Goal: Information Seeking & Learning: Learn about a topic

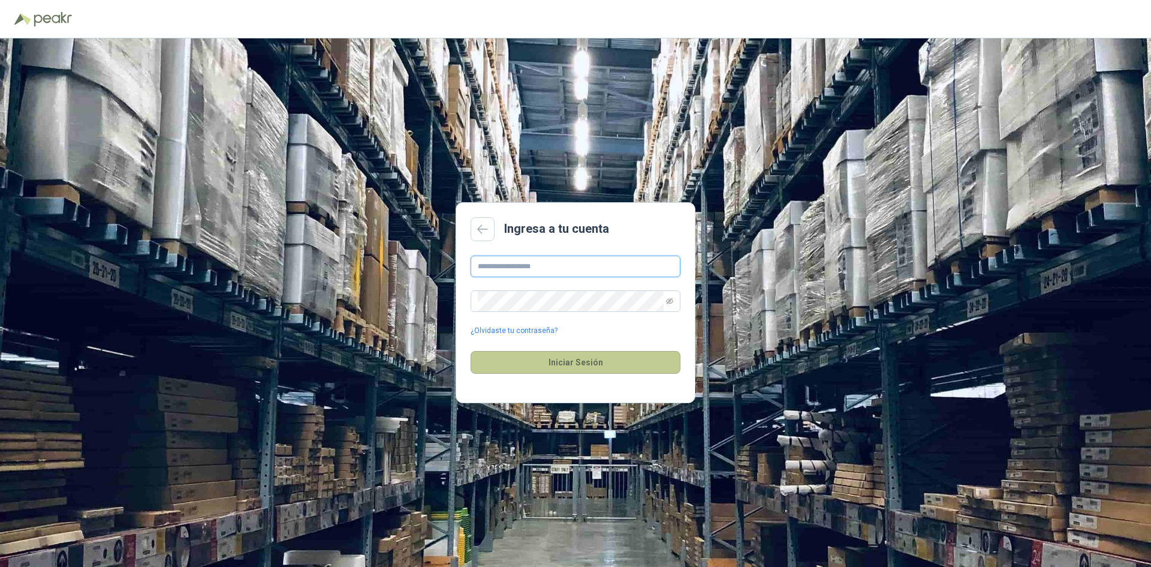
type input "**********"
click at [567, 371] on button "Iniciar Sesión" at bounding box center [576, 362] width 210 height 23
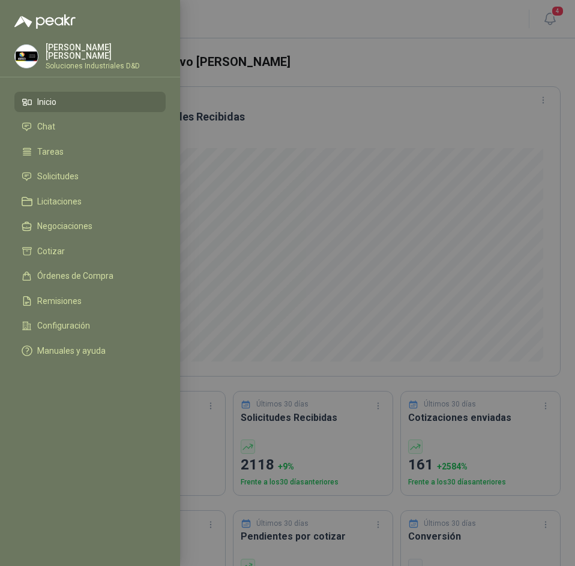
click at [201, 73] on div at bounding box center [287, 283] width 575 height 566
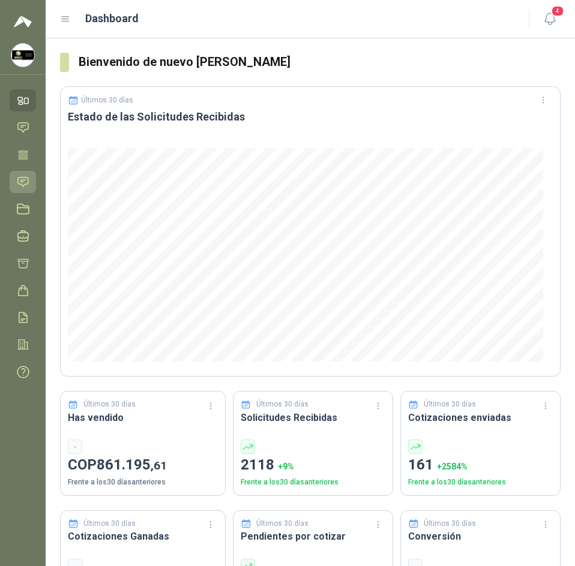
click at [18, 174] on link "Solicitudes" at bounding box center [23, 182] width 26 height 22
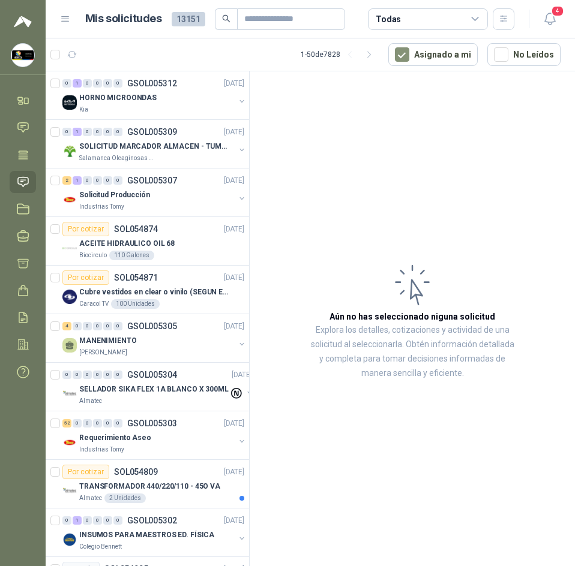
click at [405, 10] on div "Todas" at bounding box center [428, 19] width 120 height 22
click at [308, 79] on article "Aún no has seleccionado niguna solicitud Explora los detalles, cotizaciones y a…" at bounding box center [411, 320] width 325 height 499
click at [140, 100] on p "HORNO MICROONDAS" at bounding box center [117, 97] width 77 height 11
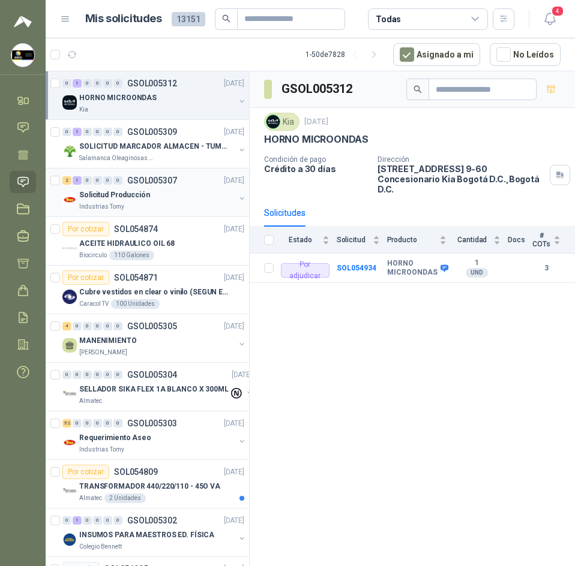
click at [149, 199] on div "Solicitud Producción" at bounding box center [156, 195] width 155 height 14
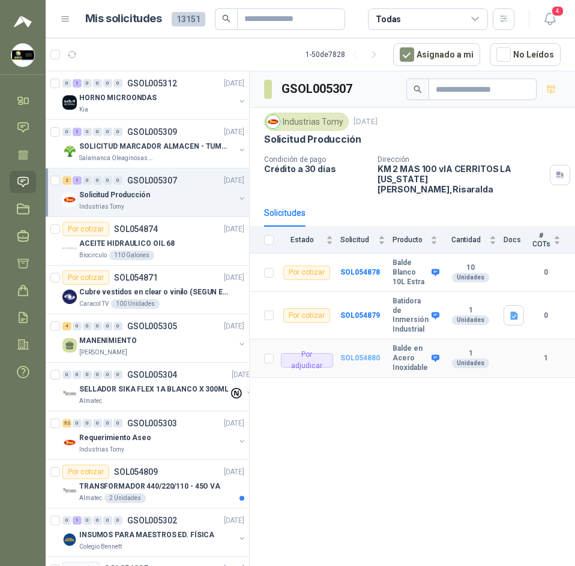
click at [365, 354] on b "SOL054880" at bounding box center [360, 358] width 40 height 8
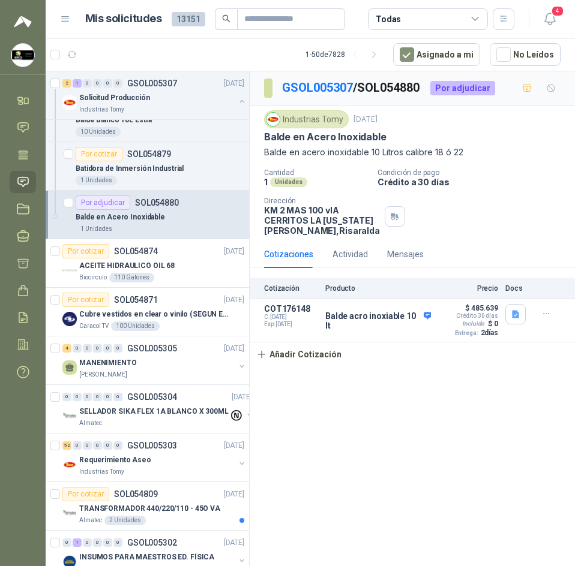
scroll to position [180, 0]
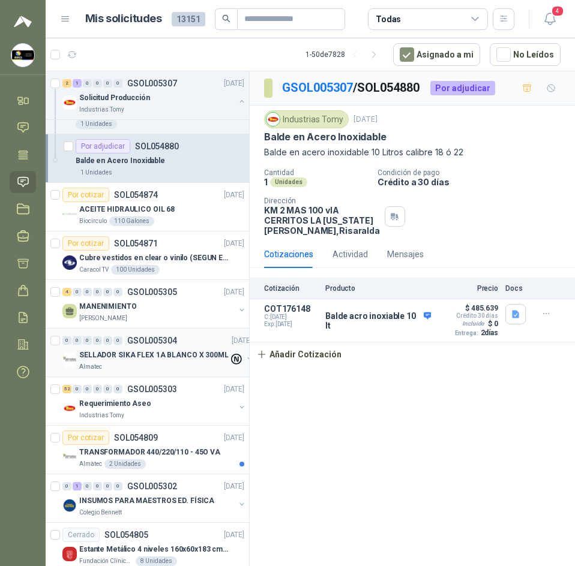
click at [164, 360] on p "SELLADOR SIKA FLEX 1A BLANCO X 300ML" at bounding box center [153, 355] width 149 height 11
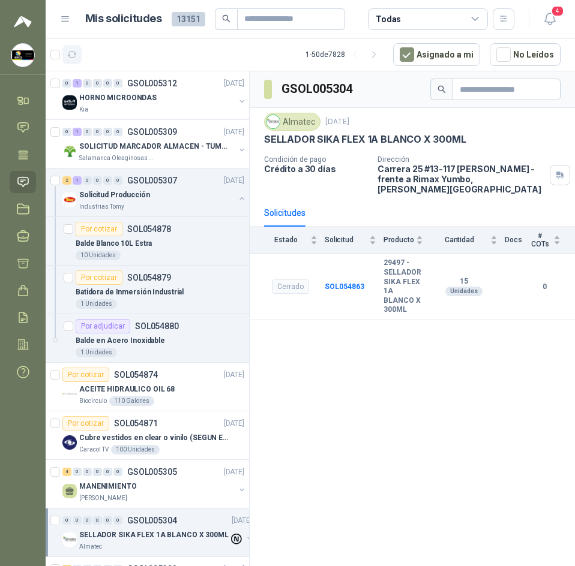
click at [75, 47] on button "button" at bounding box center [71, 54] width 19 height 19
click at [167, 155] on div "Salamanca Oleaginosas SAS" at bounding box center [156, 159] width 155 height 10
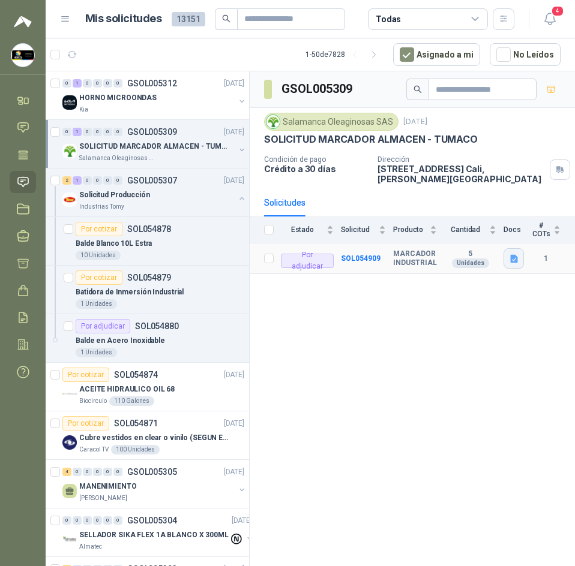
click at [511, 255] on icon "button" at bounding box center [513, 259] width 7 height 8
click at [453, 223] on button "Captura de pantalla 2025-09-04 135424.png" at bounding box center [440, 224] width 151 height 13
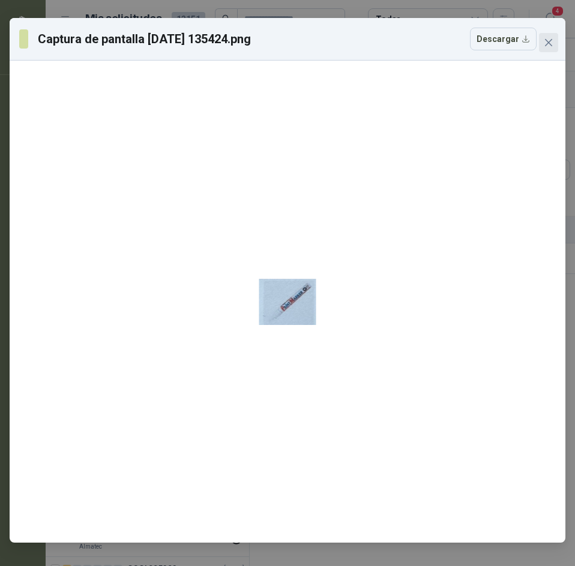
click at [542, 44] on span "Close" at bounding box center [548, 43] width 19 height 10
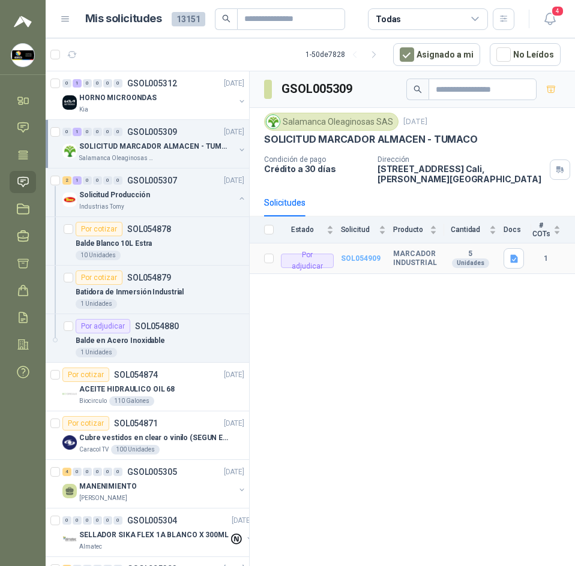
drag, startPoint x: 411, startPoint y: 245, endPoint x: 363, endPoint y: 248, distance: 48.7
click at [404, 249] on b "MARCADOR INDUSTRIAL" at bounding box center [415, 258] width 44 height 19
click at [362, 254] on b "SOL054909" at bounding box center [361, 258] width 40 height 8
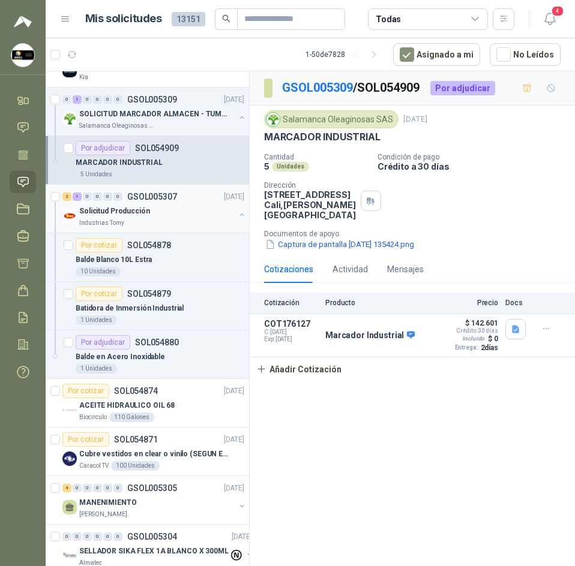
scroll to position [60, 0]
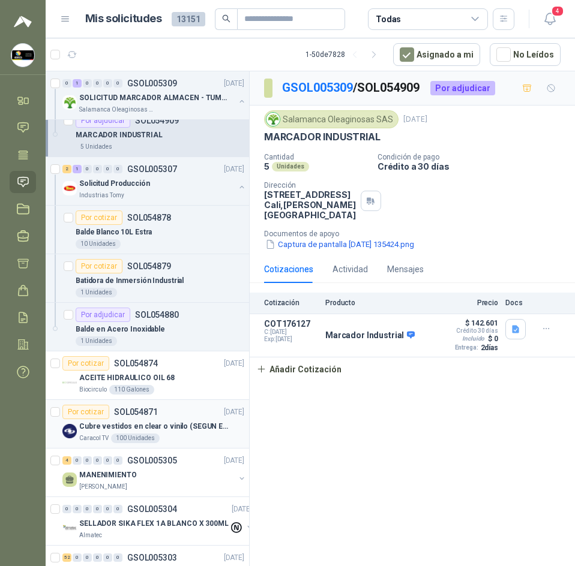
click at [178, 424] on p "Cubre vestidos en clear o vinilo (SEGUN ESPECIFICACIONES DEL ADJUNTO)" at bounding box center [153, 426] width 149 height 11
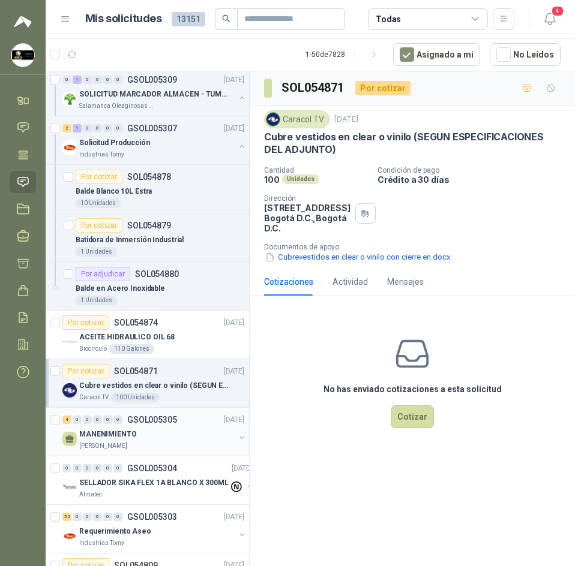
scroll to position [120, 0]
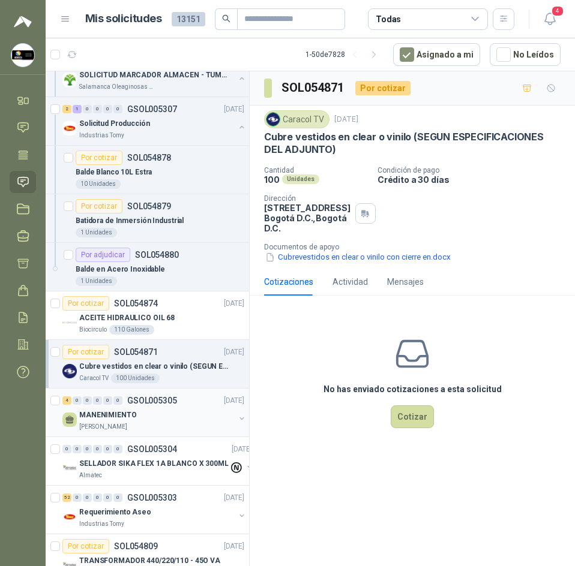
click at [179, 405] on div "4 0 0 0 0 0 GSOL005305 04/09/25" at bounding box center [154, 400] width 184 height 14
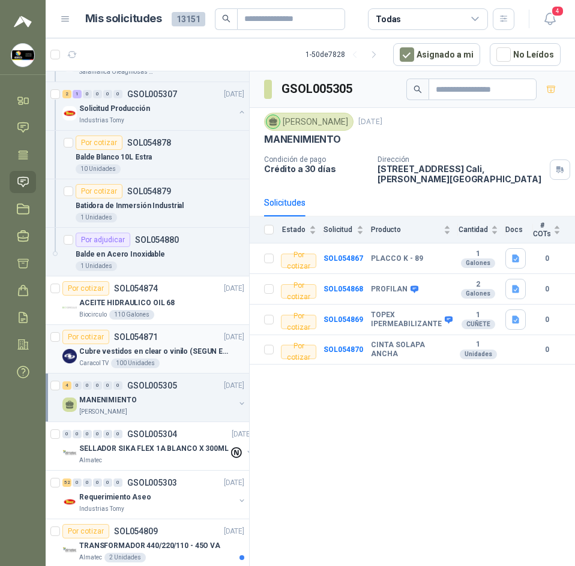
scroll to position [180, 0]
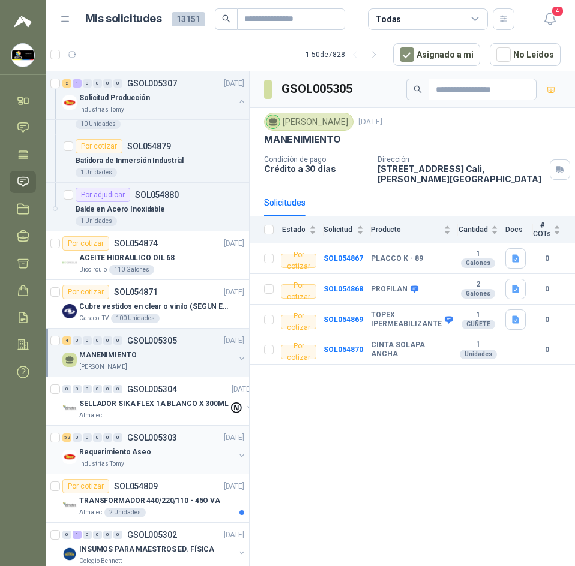
click at [169, 452] on div "Requerimiento Aseo" at bounding box center [156, 452] width 155 height 14
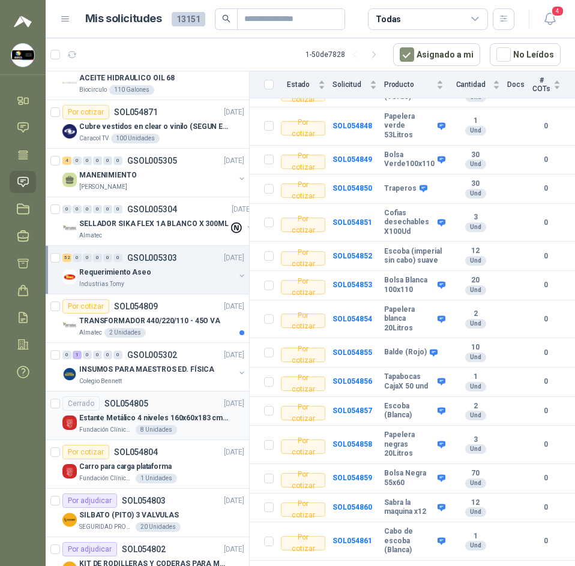
scroll to position [540, 0]
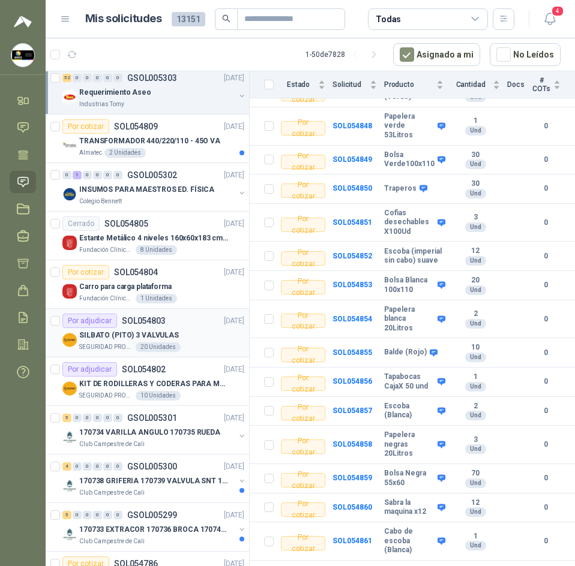
click at [191, 337] on div "SILBATO (PITO) 3 VALVULAS" at bounding box center [161, 335] width 165 height 14
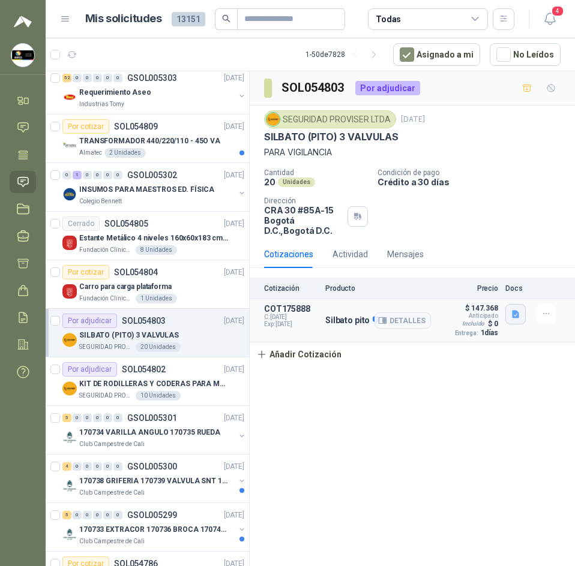
click at [516, 314] on icon "button" at bounding box center [515, 315] width 7 height 8
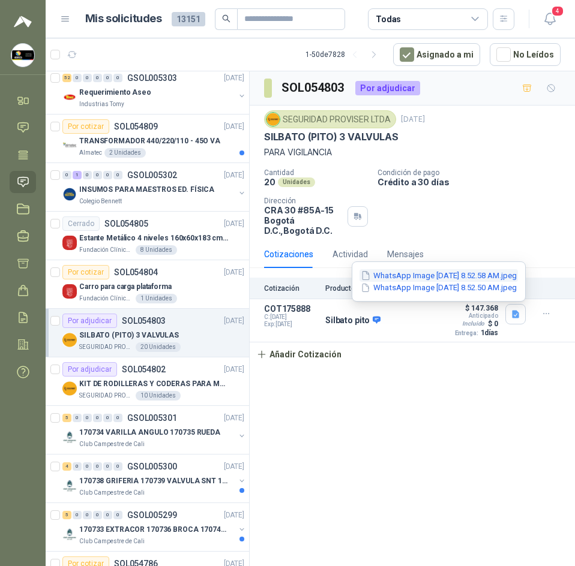
click at [457, 279] on button "WhatsApp Image 2025-09-04 at 8.52.58 AM.jpeg" at bounding box center [438, 275] width 158 height 13
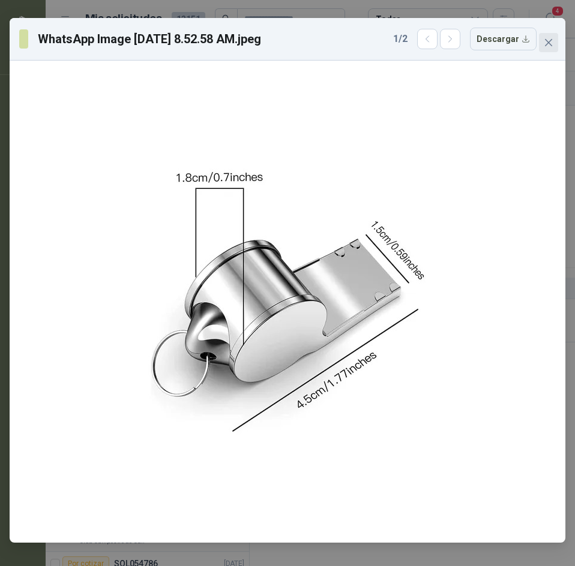
click at [545, 33] on button "Close" at bounding box center [548, 42] width 19 height 19
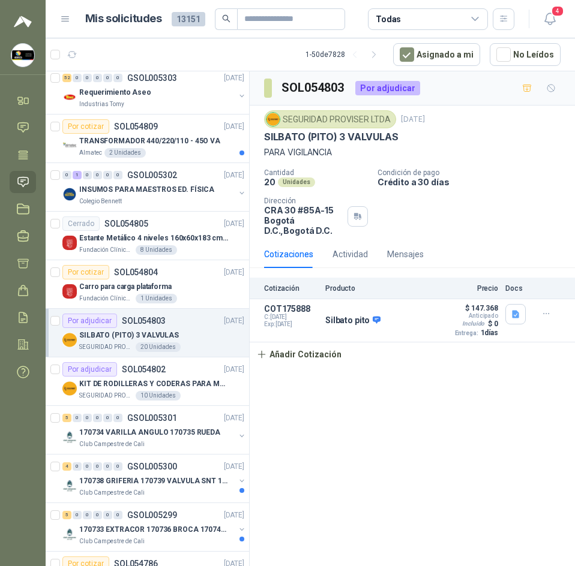
click at [432, 363] on div "Cotización Producto Precio Flete Entrega Docs COT175888 C: 04/09/2025 Exp: 19/0…" at bounding box center [411, 322] width 325 height 89
click at [193, 374] on div "Por adjudicar SOL054802 04/09/25" at bounding box center [153, 369] width 182 height 14
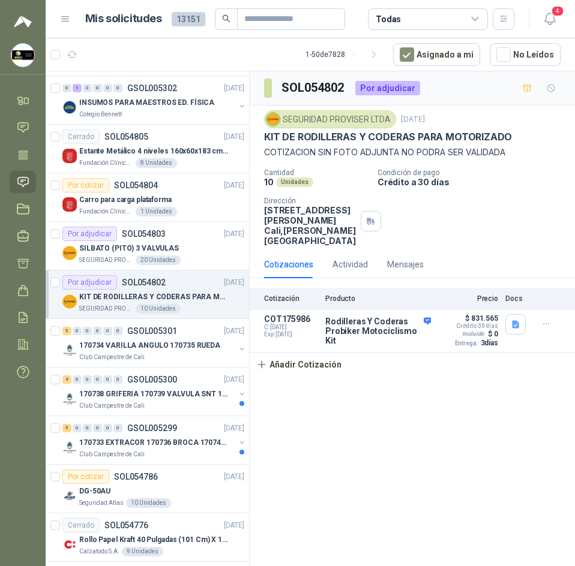
scroll to position [720, 0]
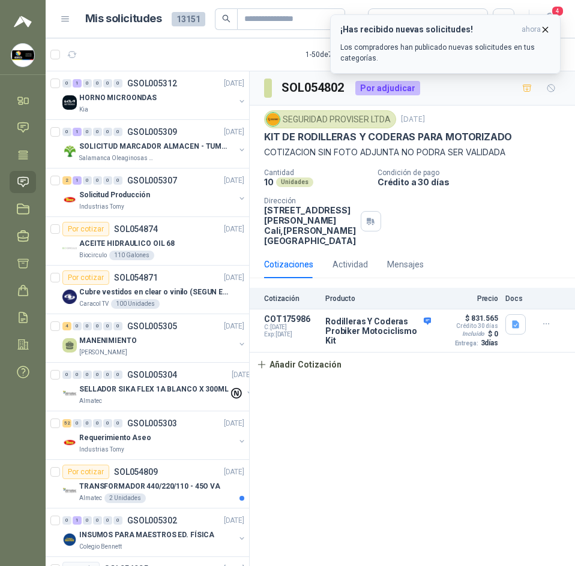
click at [548, 32] on icon "button" at bounding box center [545, 30] width 10 height 10
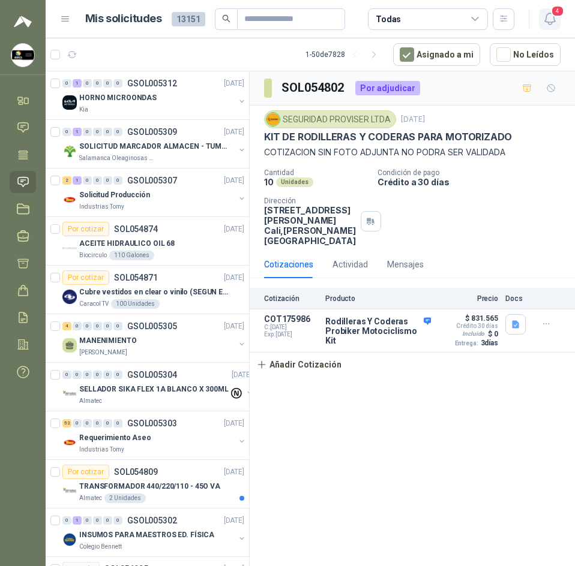
click at [550, 23] on icon "button" at bounding box center [549, 18] width 15 height 15
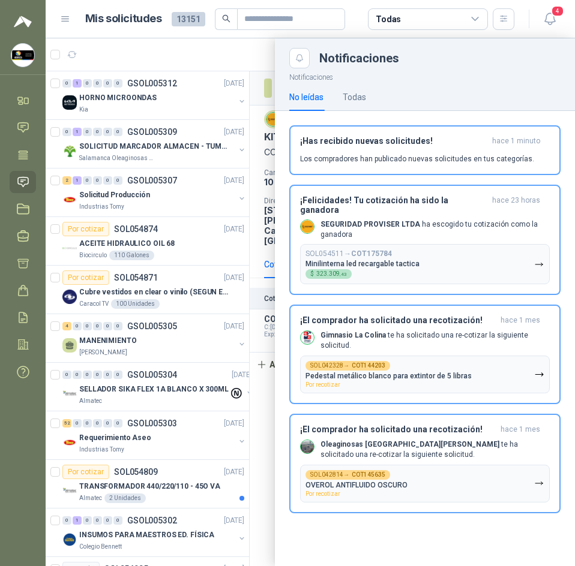
click at [170, 37] on header "Mis solicitudes 13151 Todas 4" at bounding box center [310, 19] width 529 height 38
click at [115, 101] on div at bounding box center [310, 302] width 529 height 528
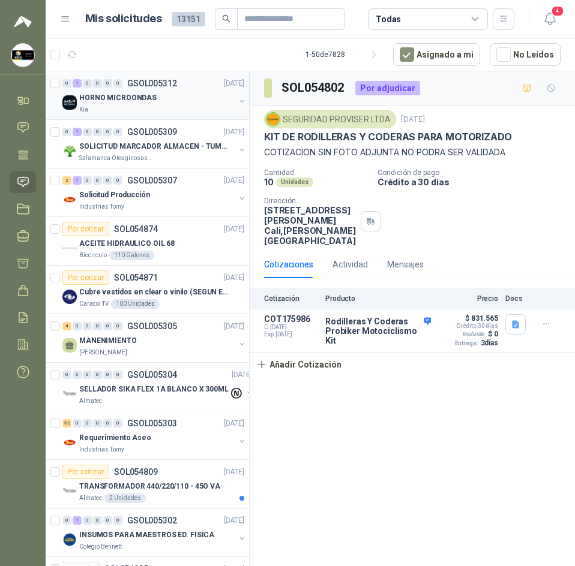
click at [115, 101] on p "HORNO MICROONDAS" at bounding box center [117, 97] width 77 height 11
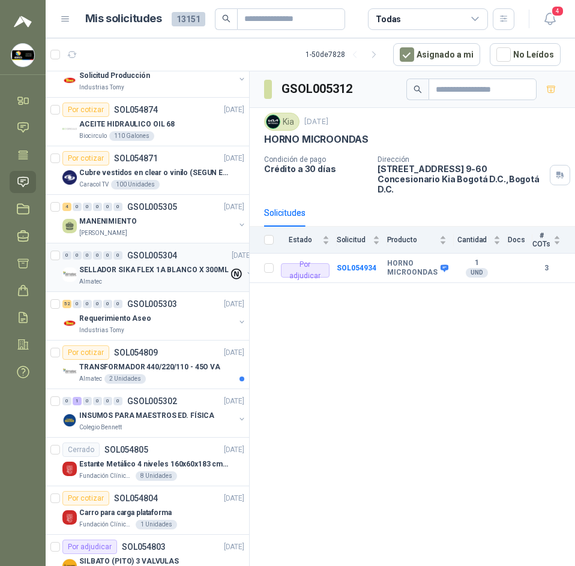
scroll to position [120, 0]
